Goal: Task Accomplishment & Management: Manage account settings

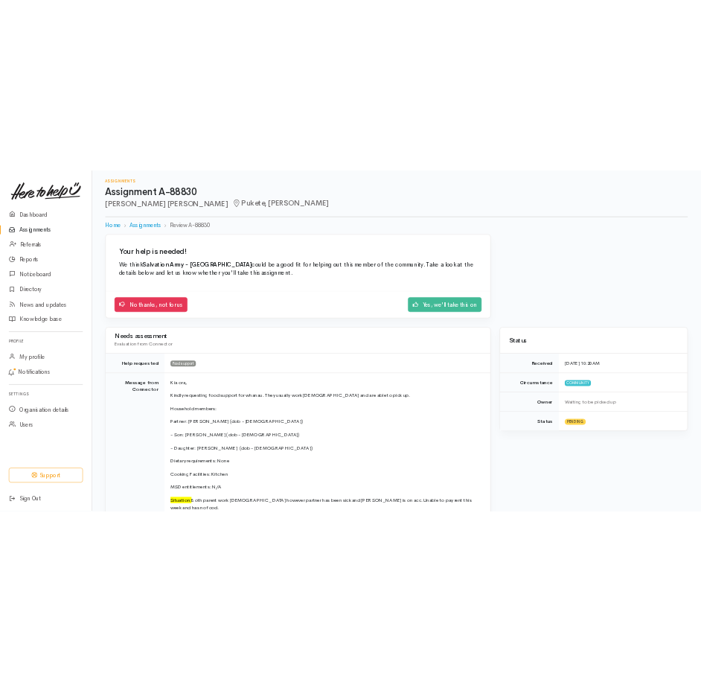
scroll to position [149, 0]
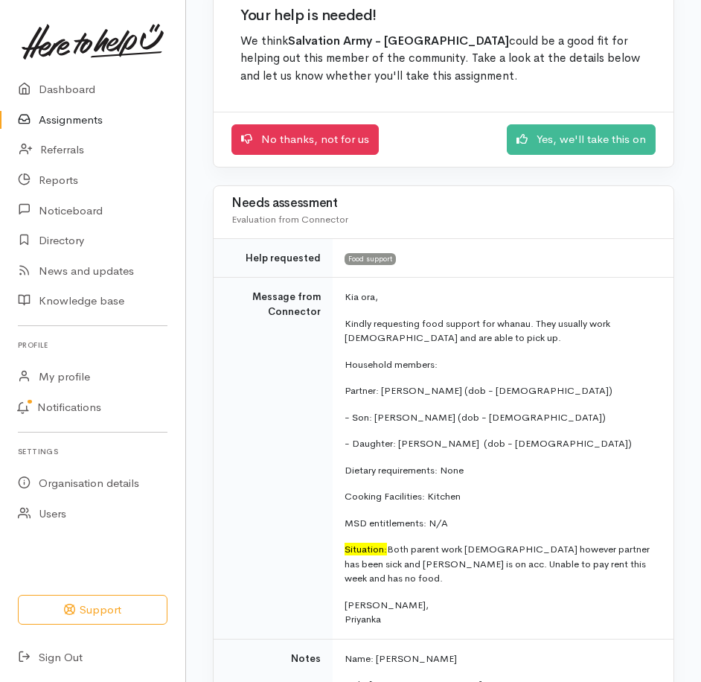
click at [98, 131] on link "Assignments" at bounding box center [92, 120] width 185 height 31
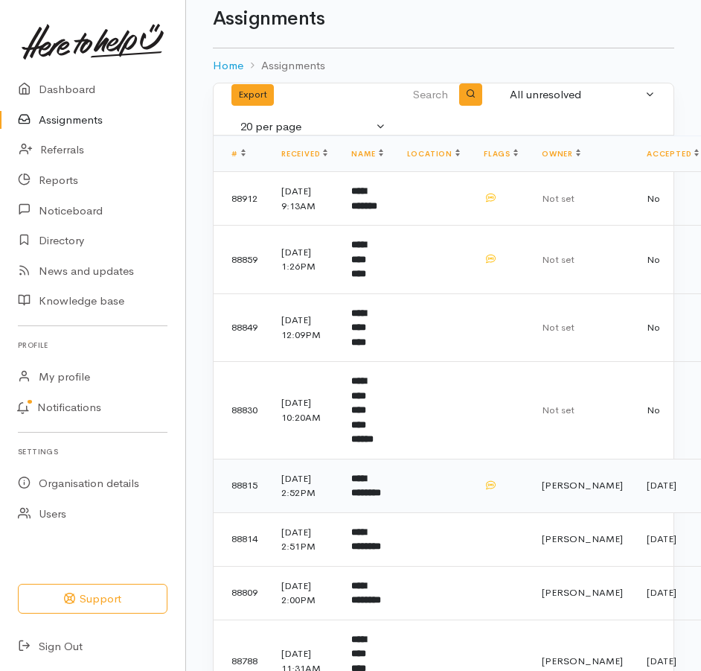
scroll to position [4, 0]
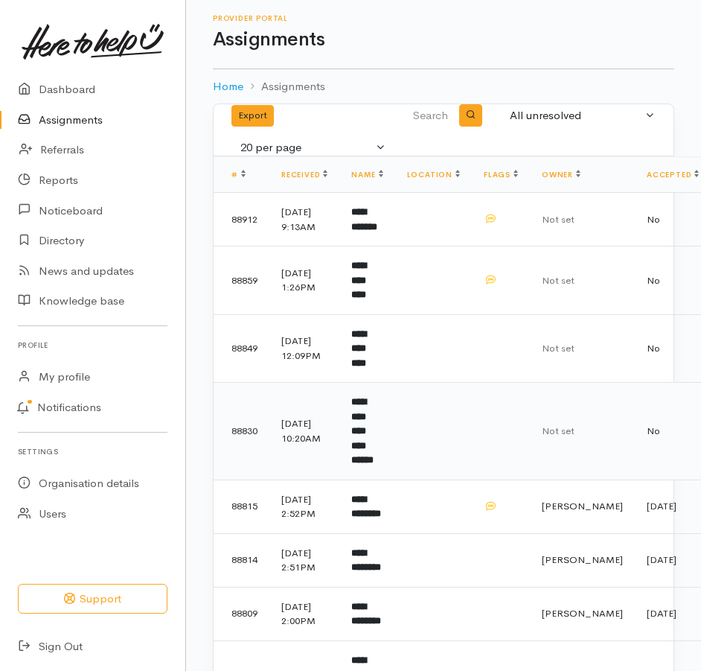
click at [374, 465] on b "**********" at bounding box center [362, 431] width 22 height 68
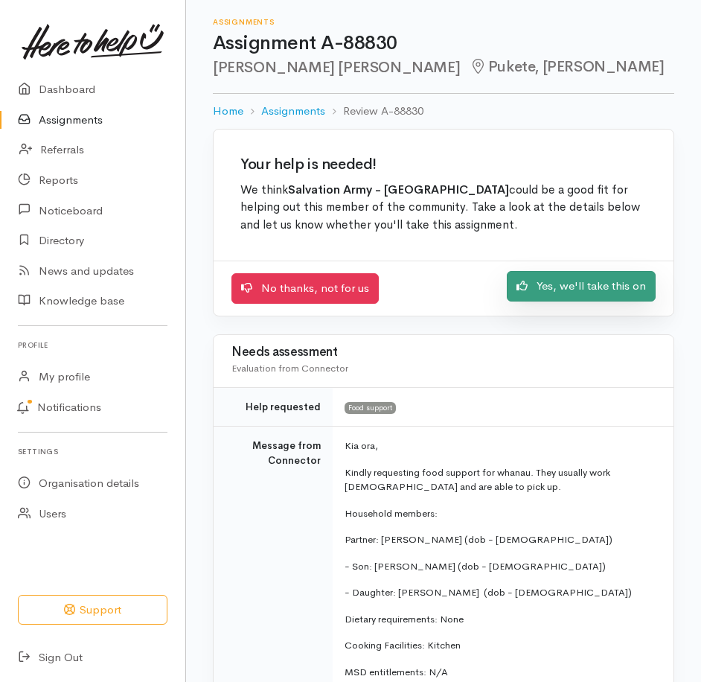
click at [561, 302] on link "Yes, we'll take this on" at bounding box center [581, 286] width 149 height 31
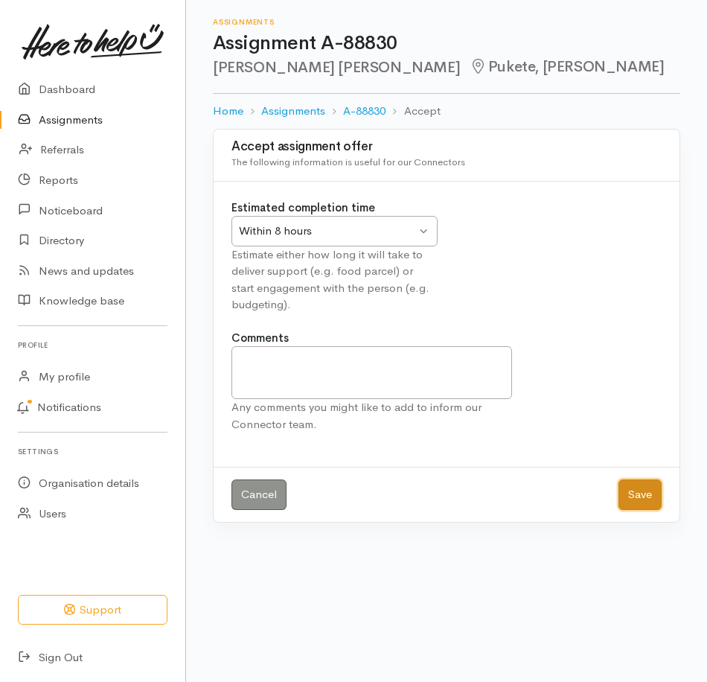
click at [626, 510] on button "Save" at bounding box center [640, 494] width 43 height 31
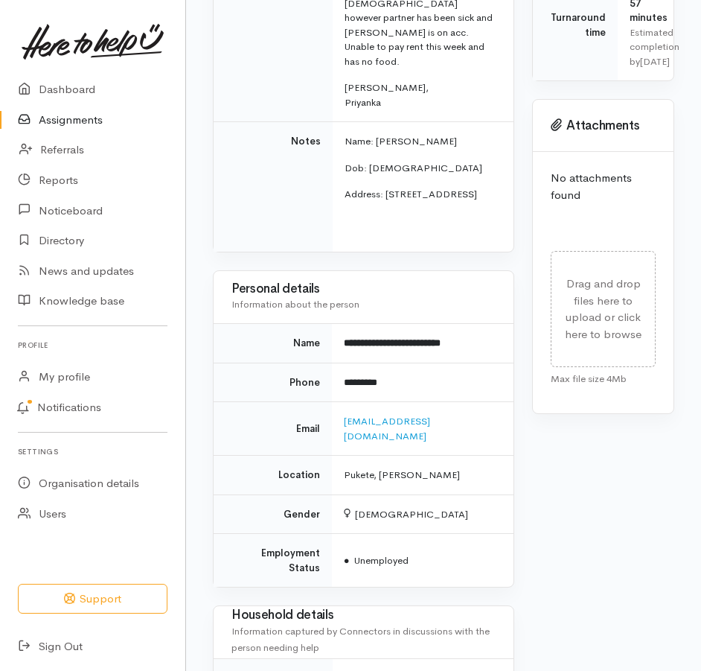
scroll to position [670, 0]
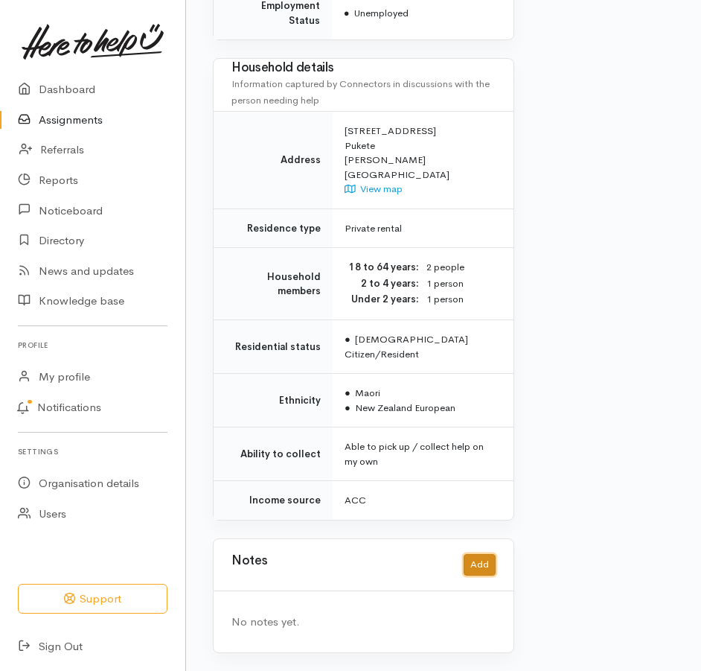
click at [469, 554] on button "Add" at bounding box center [480, 565] width 32 height 22
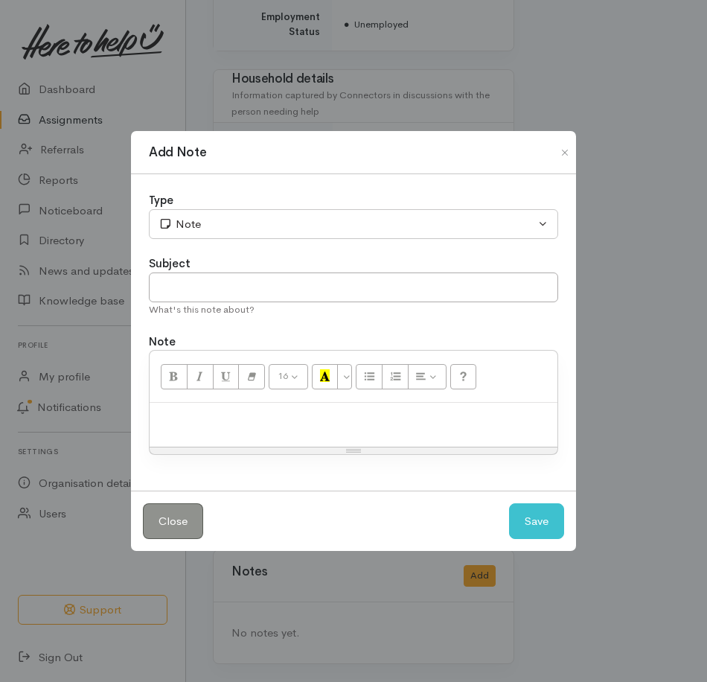
click at [252, 427] on p at bounding box center [353, 418] width 393 height 17
click at [532, 524] on button "Save" at bounding box center [536, 521] width 55 height 36
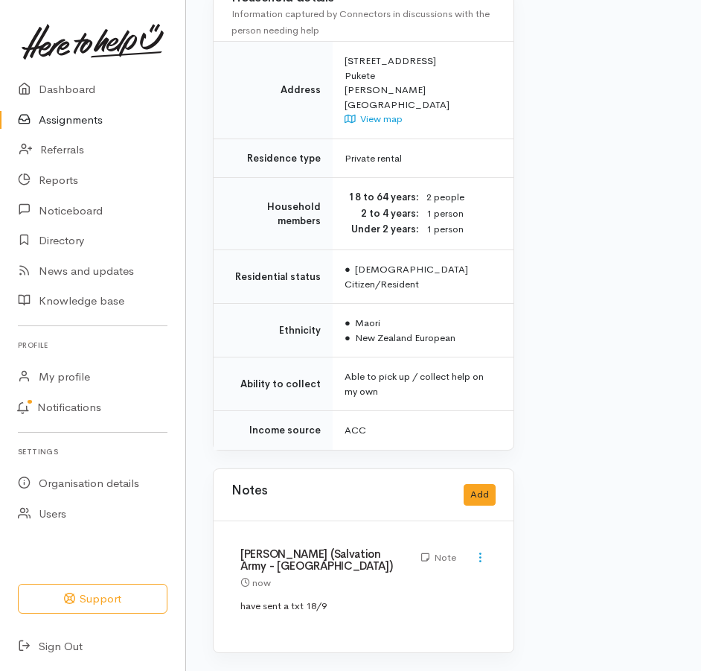
click at [80, 135] on link "Assignments" at bounding box center [92, 120] width 185 height 31
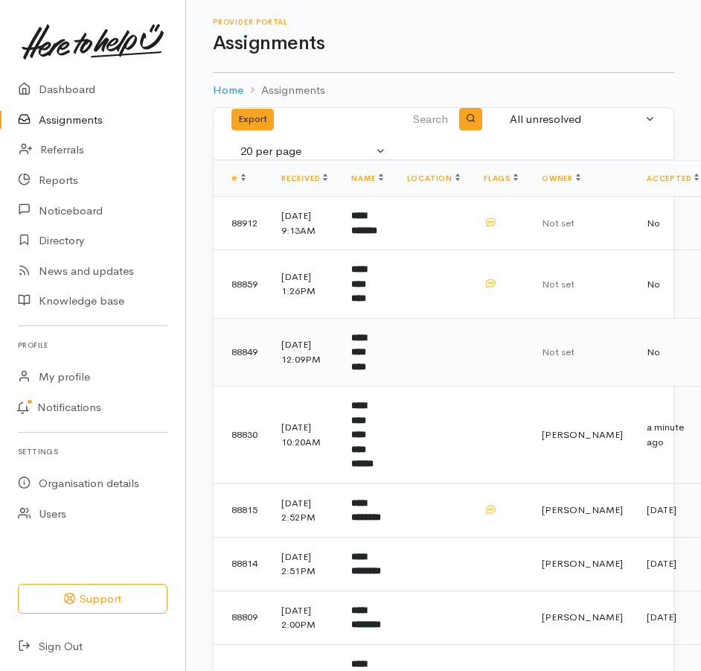
click at [366, 372] on b "**********" at bounding box center [358, 352] width 15 height 39
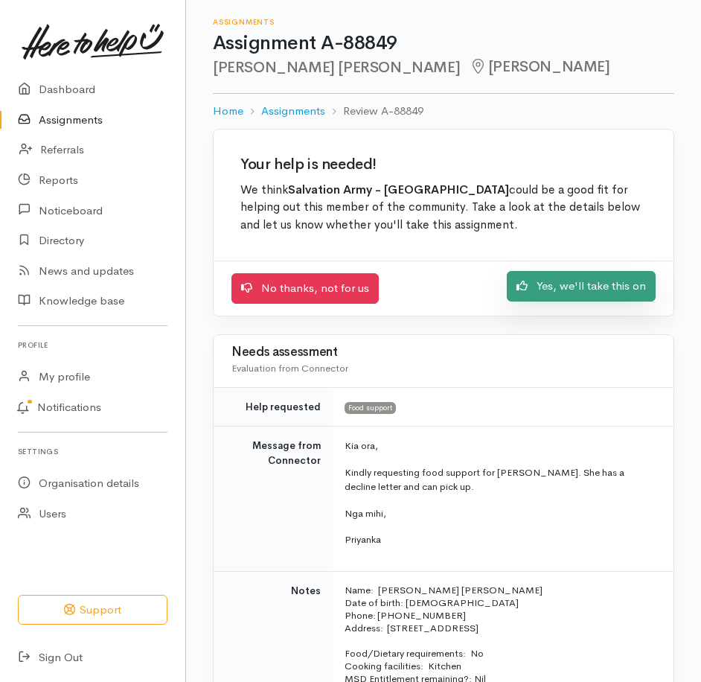
click at [551, 302] on link "Yes, we'll take this on" at bounding box center [581, 286] width 149 height 31
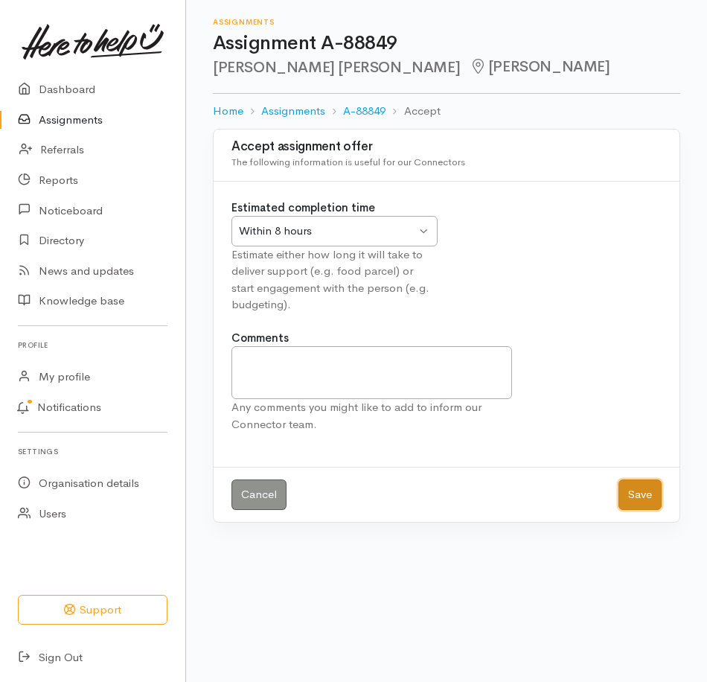
click at [642, 510] on button "Save" at bounding box center [640, 494] width 43 height 31
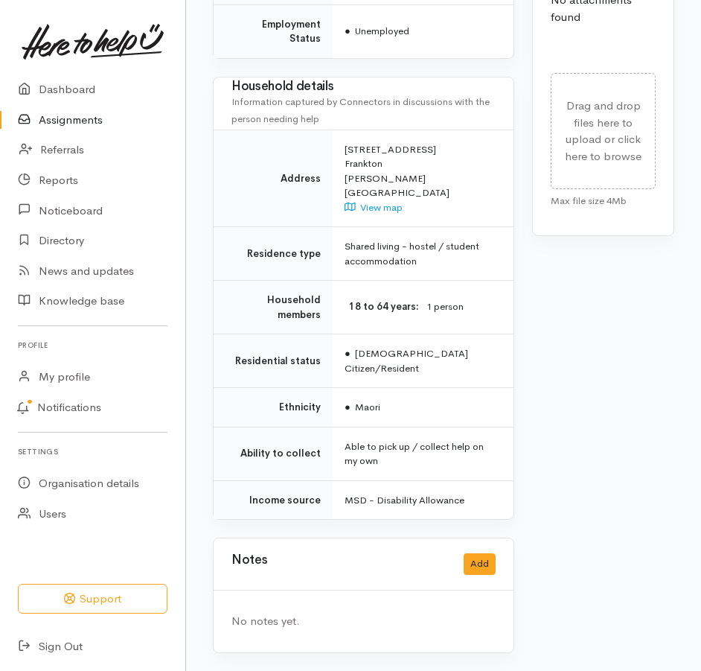
scroll to position [966, 0]
click at [482, 560] on button "Add" at bounding box center [480, 564] width 32 height 22
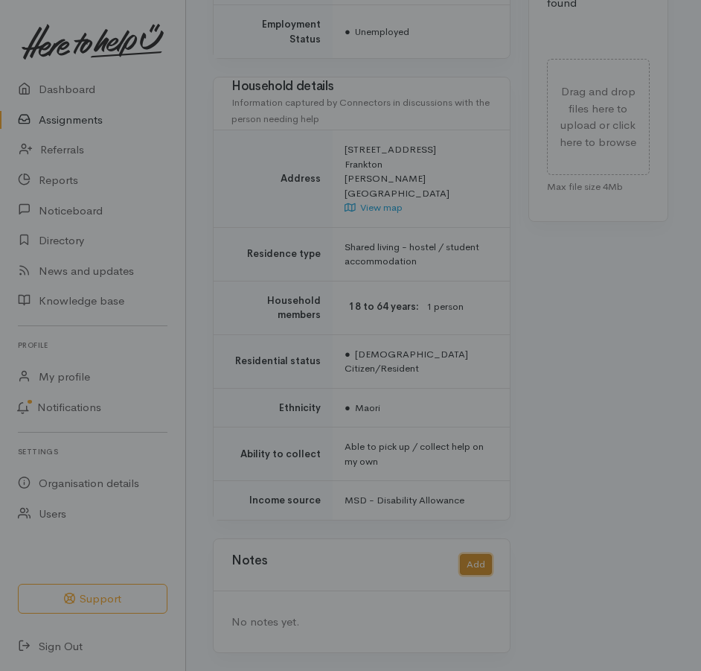
scroll to position [954, 0]
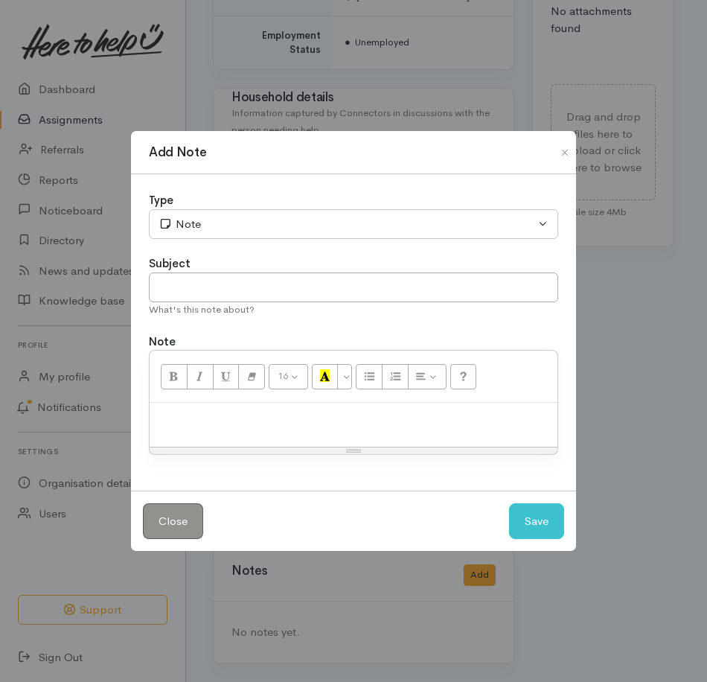
click at [280, 425] on p at bounding box center [353, 418] width 393 height 17
click at [531, 540] on button "Save" at bounding box center [536, 521] width 55 height 36
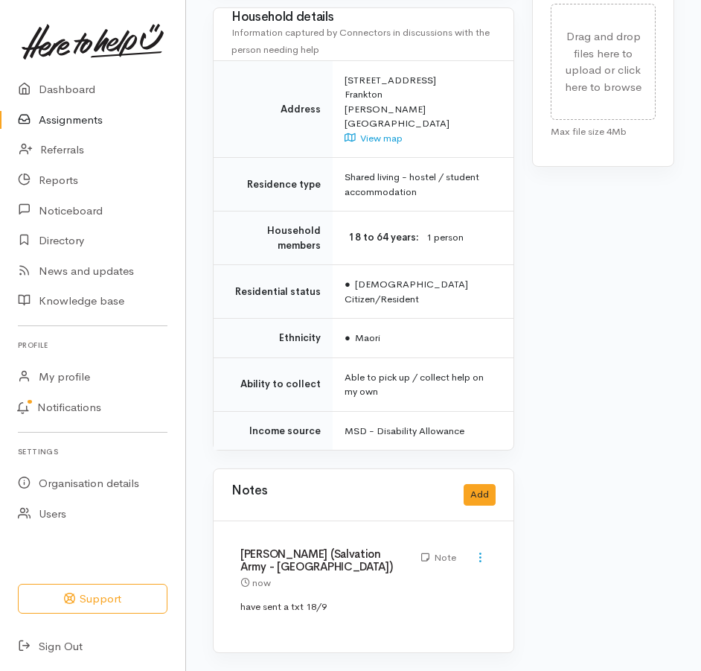
click at [86, 134] on link "Assignments" at bounding box center [92, 120] width 185 height 31
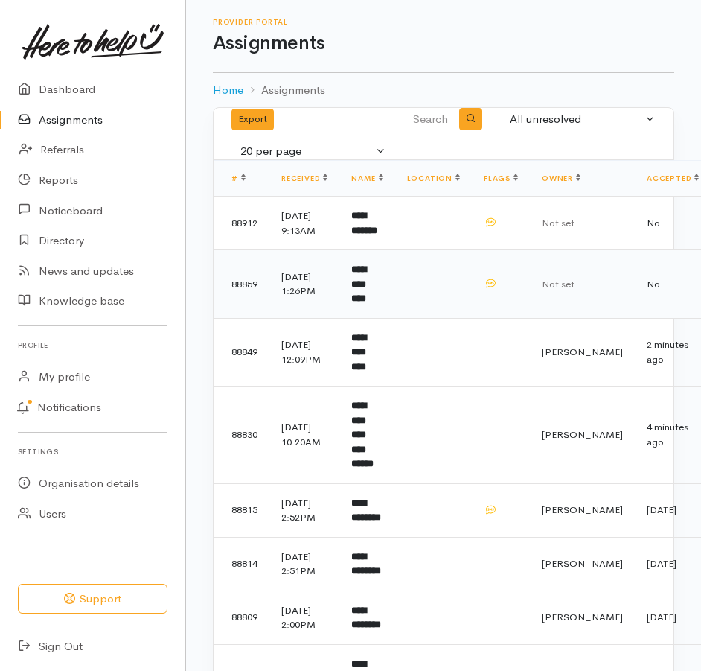
click at [366, 303] on b "**********" at bounding box center [358, 283] width 15 height 39
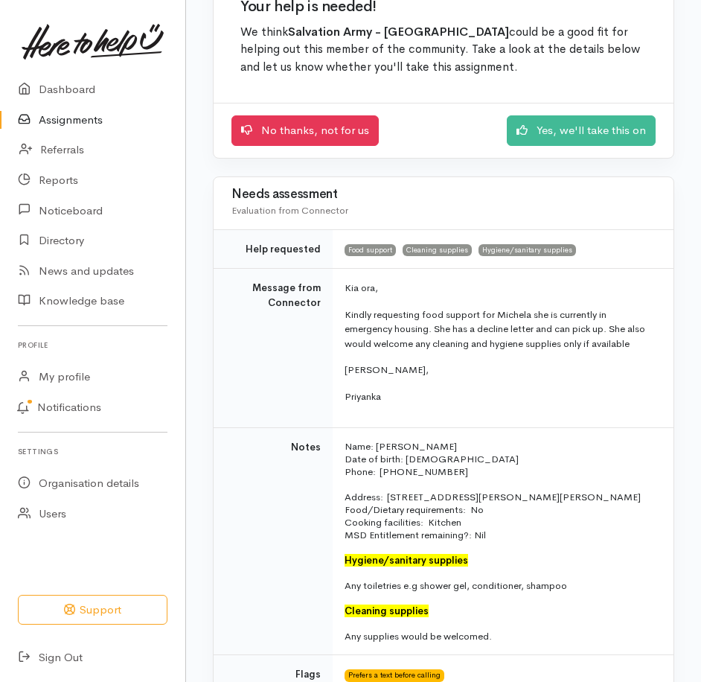
scroll to position [149, 0]
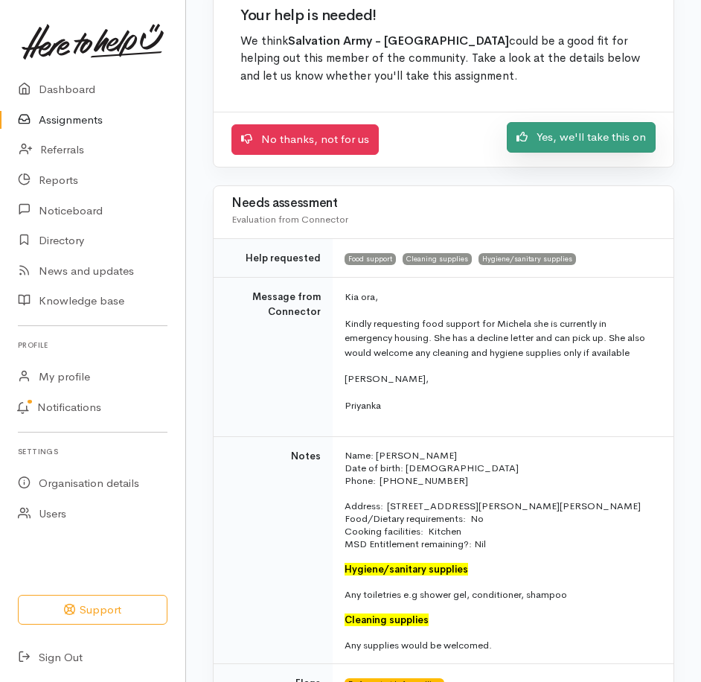
click at [541, 153] on link "Yes, we'll take this on" at bounding box center [581, 137] width 149 height 31
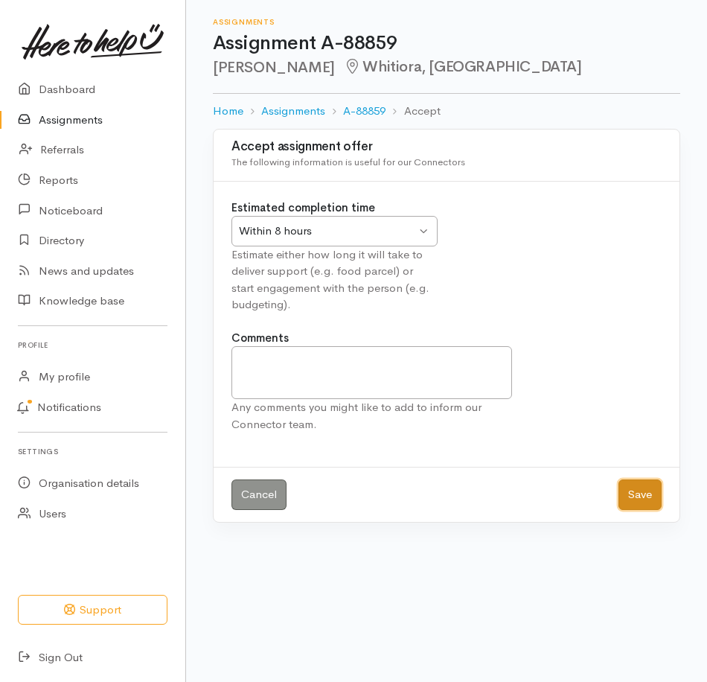
click at [631, 510] on button "Save" at bounding box center [640, 494] width 43 height 31
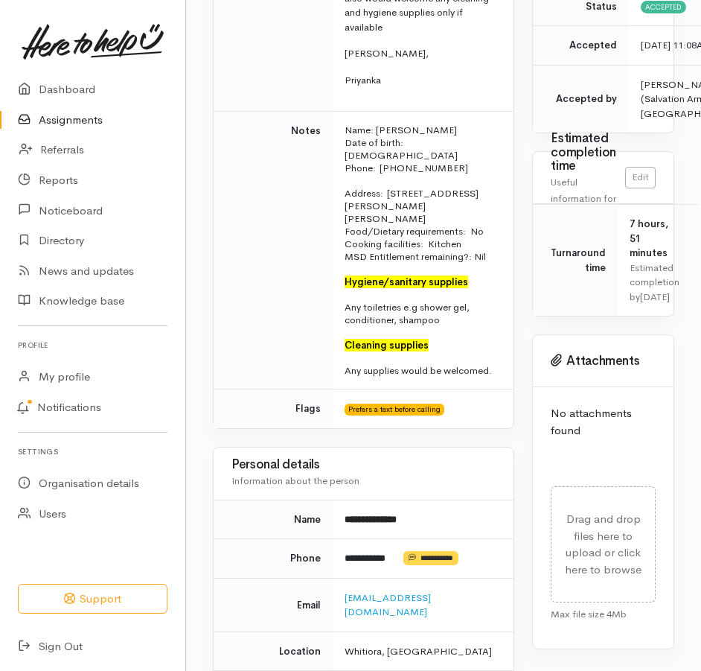
scroll to position [372, 0]
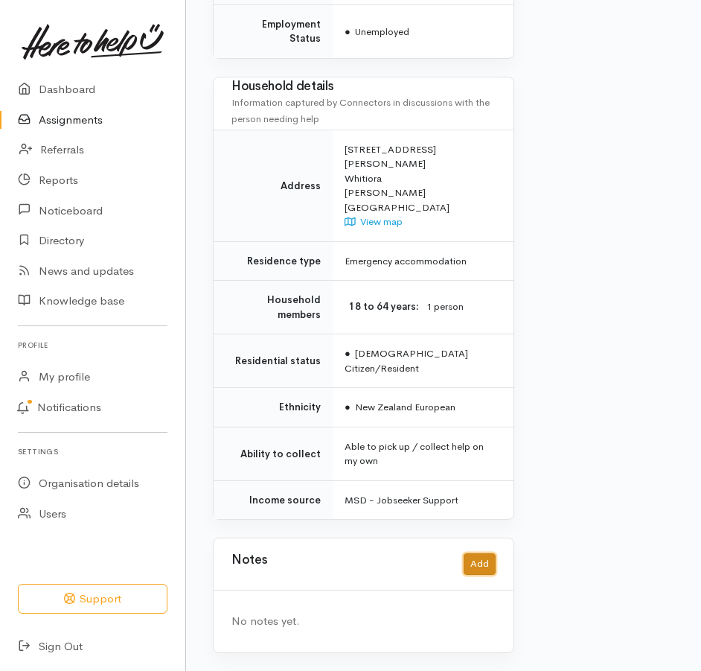
click at [470, 553] on button "Add" at bounding box center [480, 564] width 32 height 22
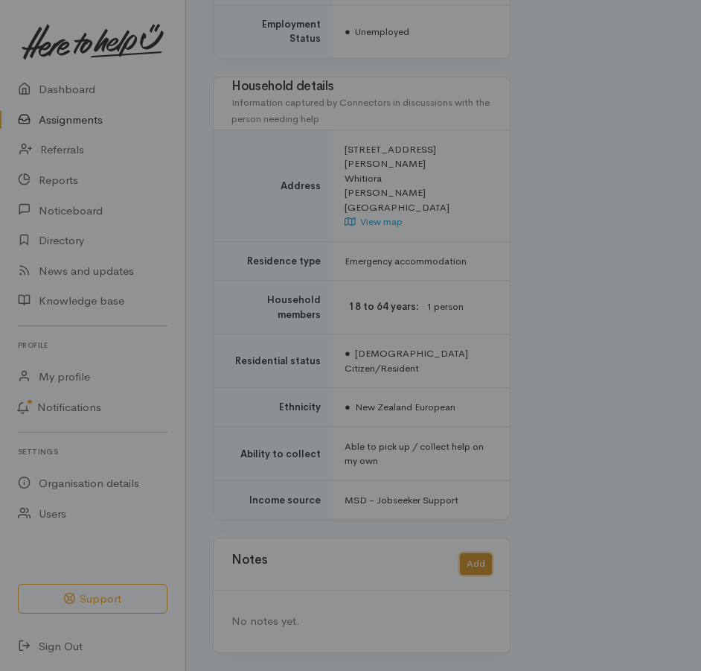
scroll to position [1242, 0]
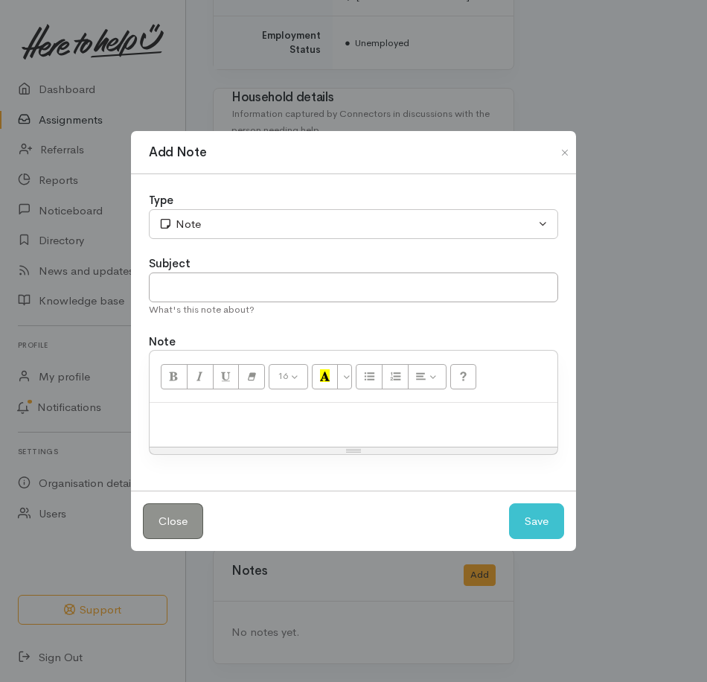
click at [251, 420] on p at bounding box center [353, 418] width 393 height 17
click at [523, 535] on button "Save" at bounding box center [536, 521] width 55 height 36
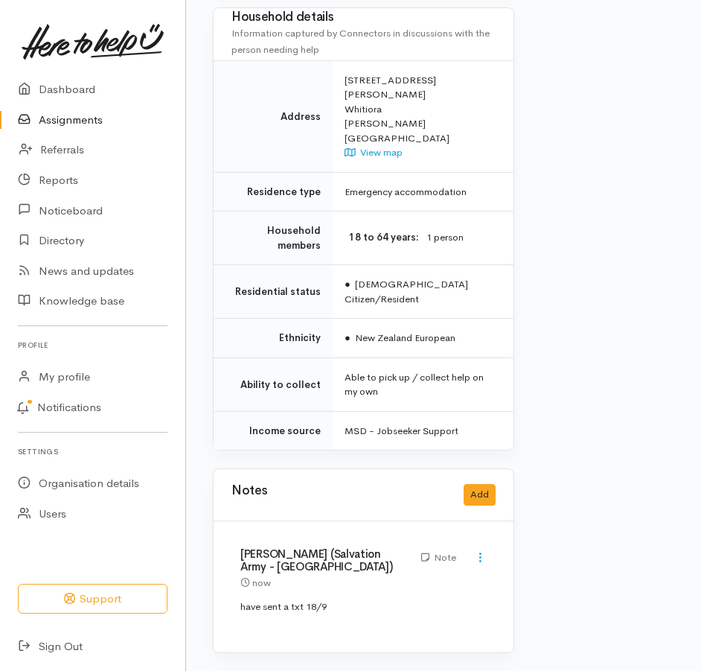
click at [70, 133] on link "Assignments" at bounding box center [92, 120] width 185 height 31
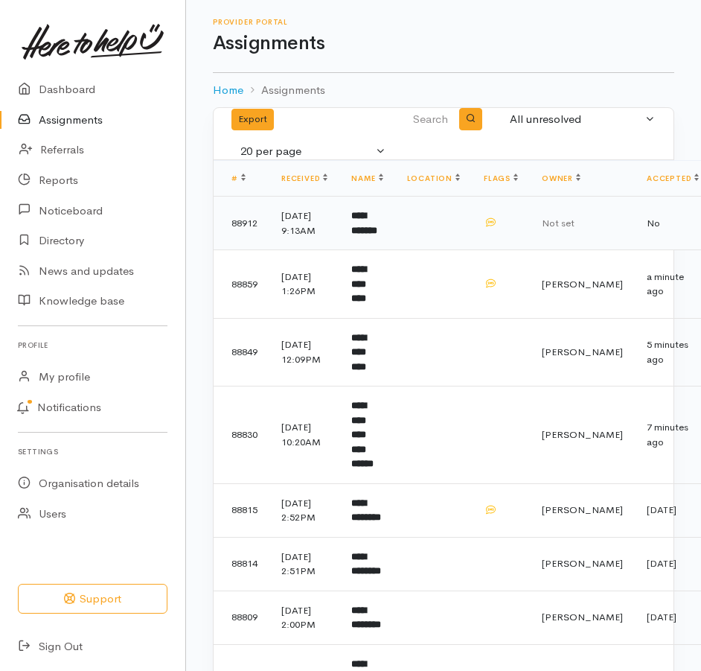
click at [377, 235] on b "**********" at bounding box center [364, 223] width 26 height 25
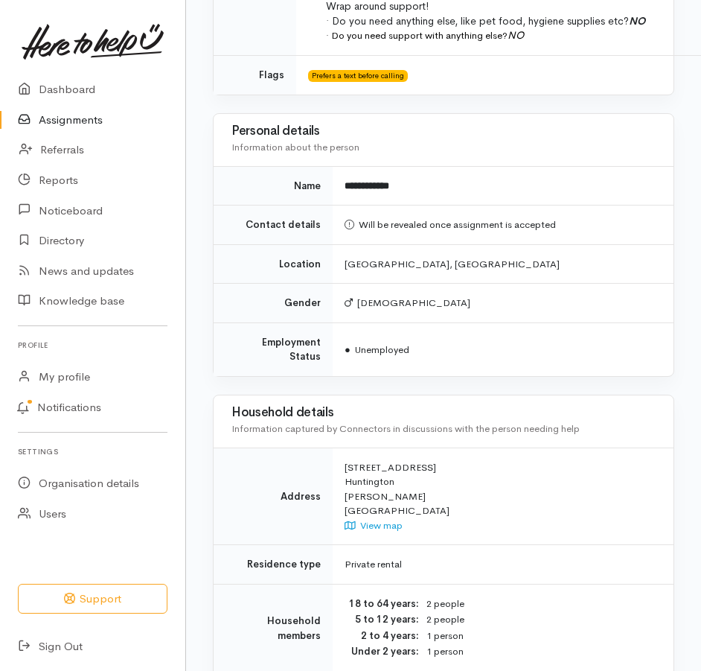
scroll to position [968, 0]
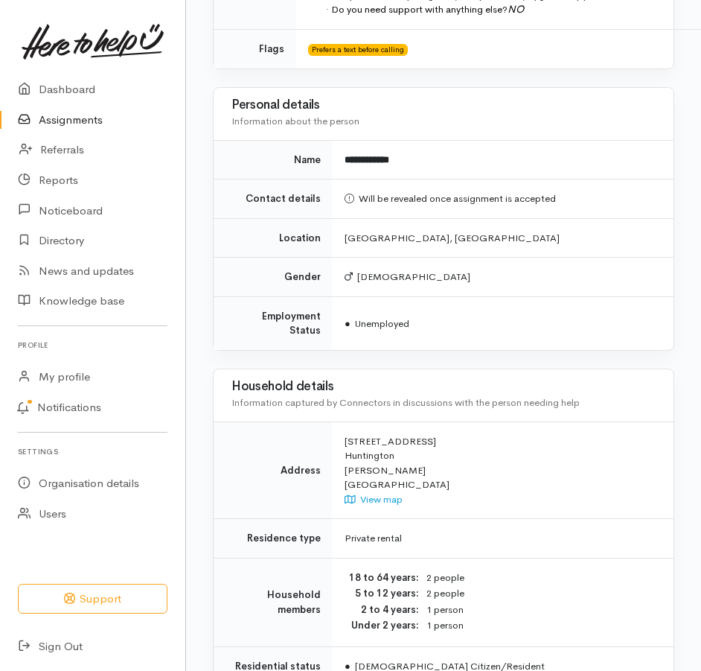
drag, startPoint x: 351, startPoint y: 570, endPoint x: 450, endPoint y: 572, distance: 98.3
click at [450, 507] on div "[STREET_ADDRESS][PERSON_NAME] View map" at bounding box center [500, 470] width 311 height 73
drag, startPoint x: 450, startPoint y: 572, endPoint x: 432, endPoint y: 571, distance: 17.9
copy div "[STREET_ADDRESS]"
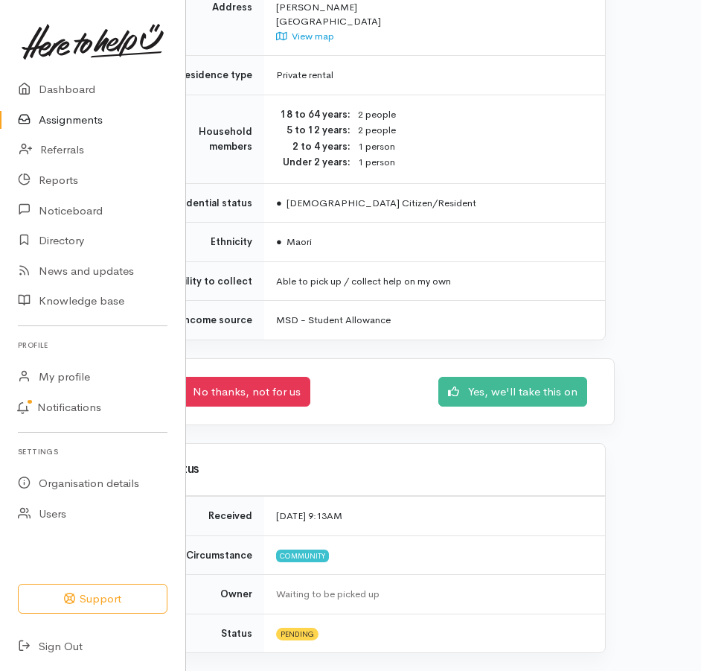
scroll to position [1667, 68]
click at [561, 535] on td "Community" at bounding box center [434, 554] width 341 height 39
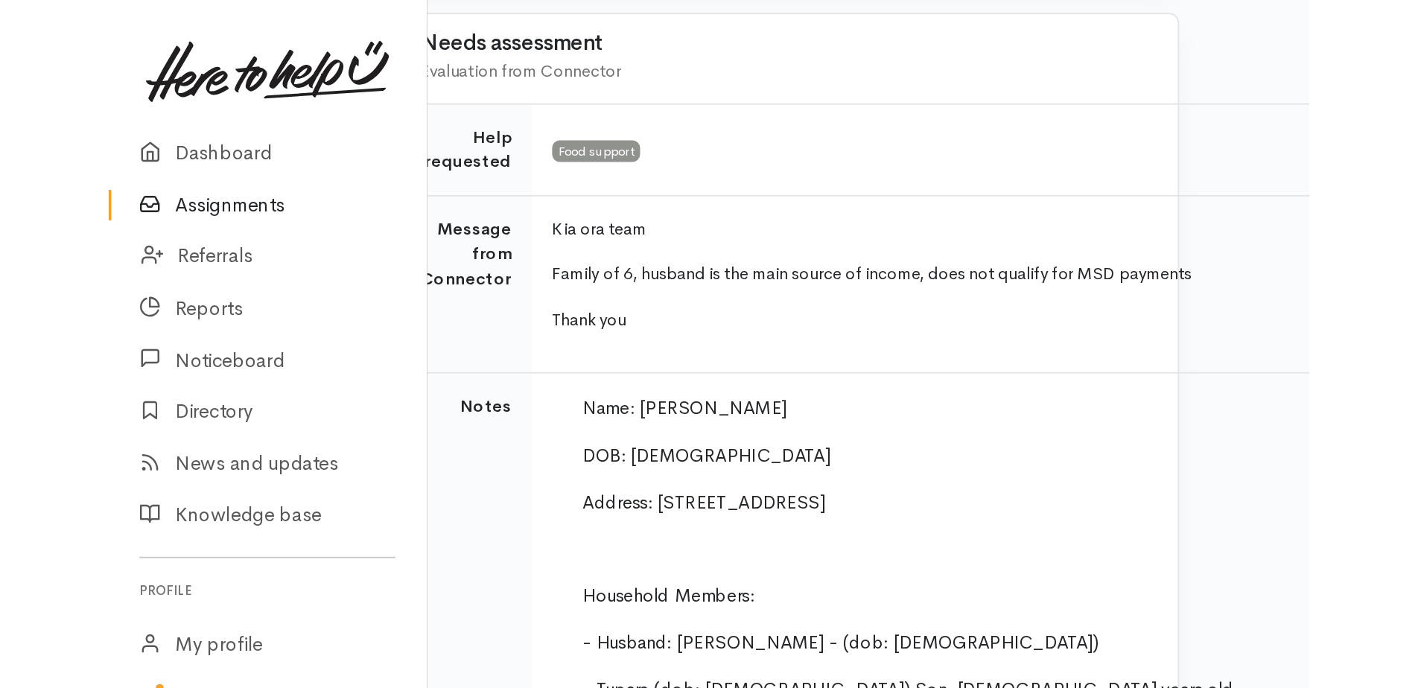
scroll to position [327, 0]
